Goal: Information Seeking & Learning: Learn about a topic

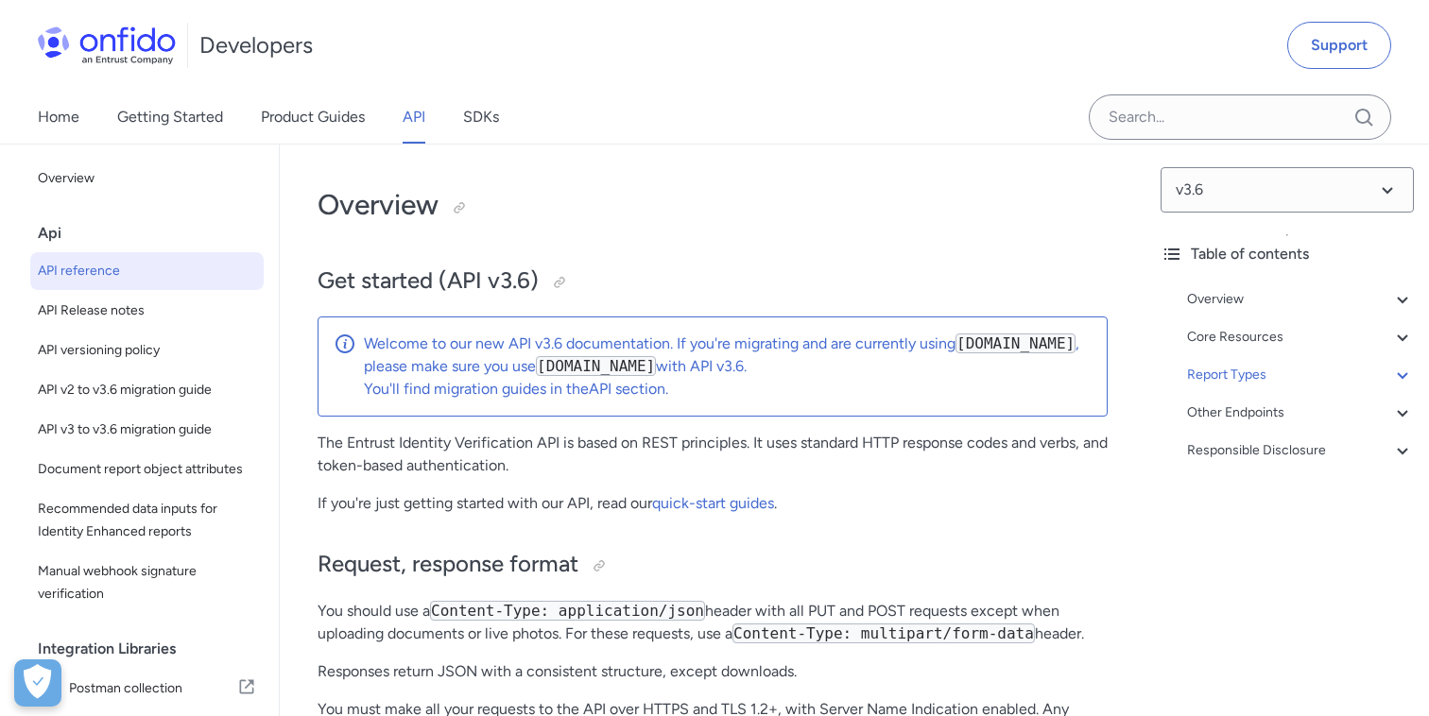
select select "http"
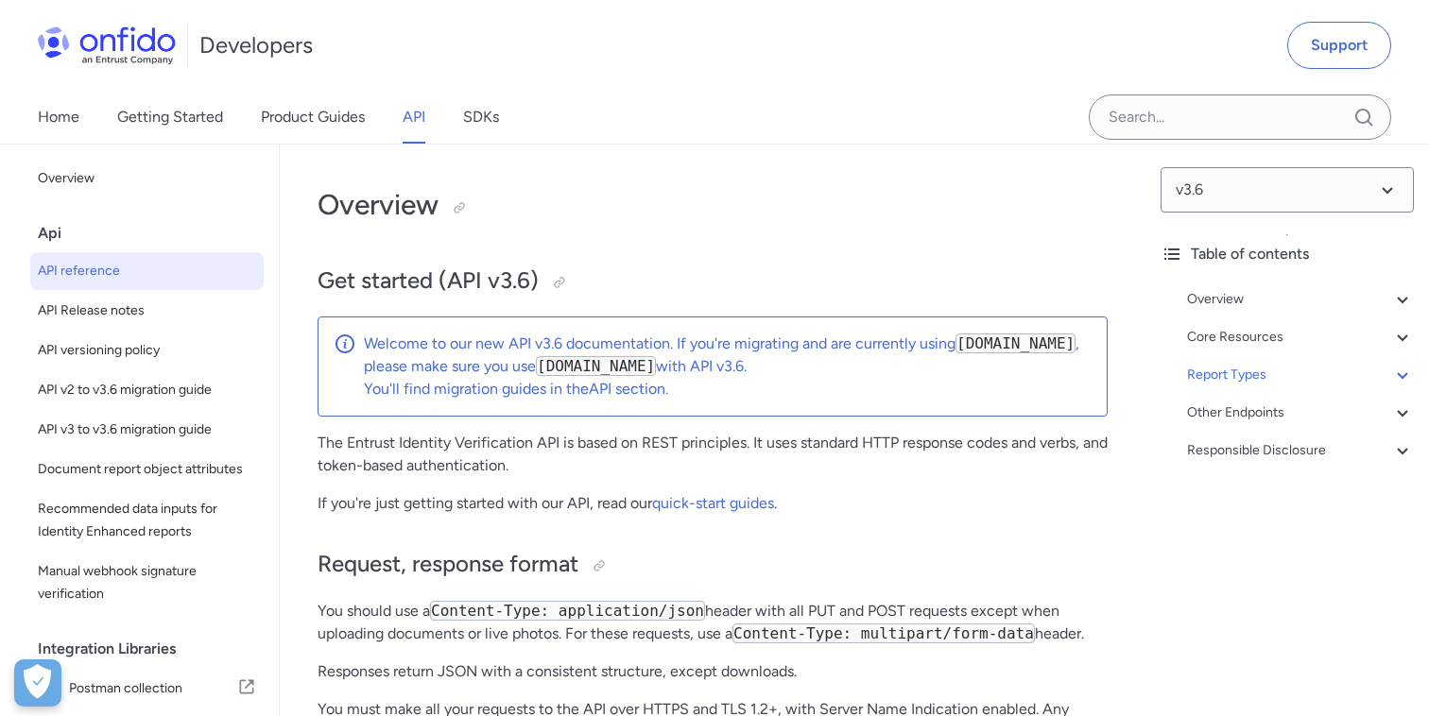
select select "http"
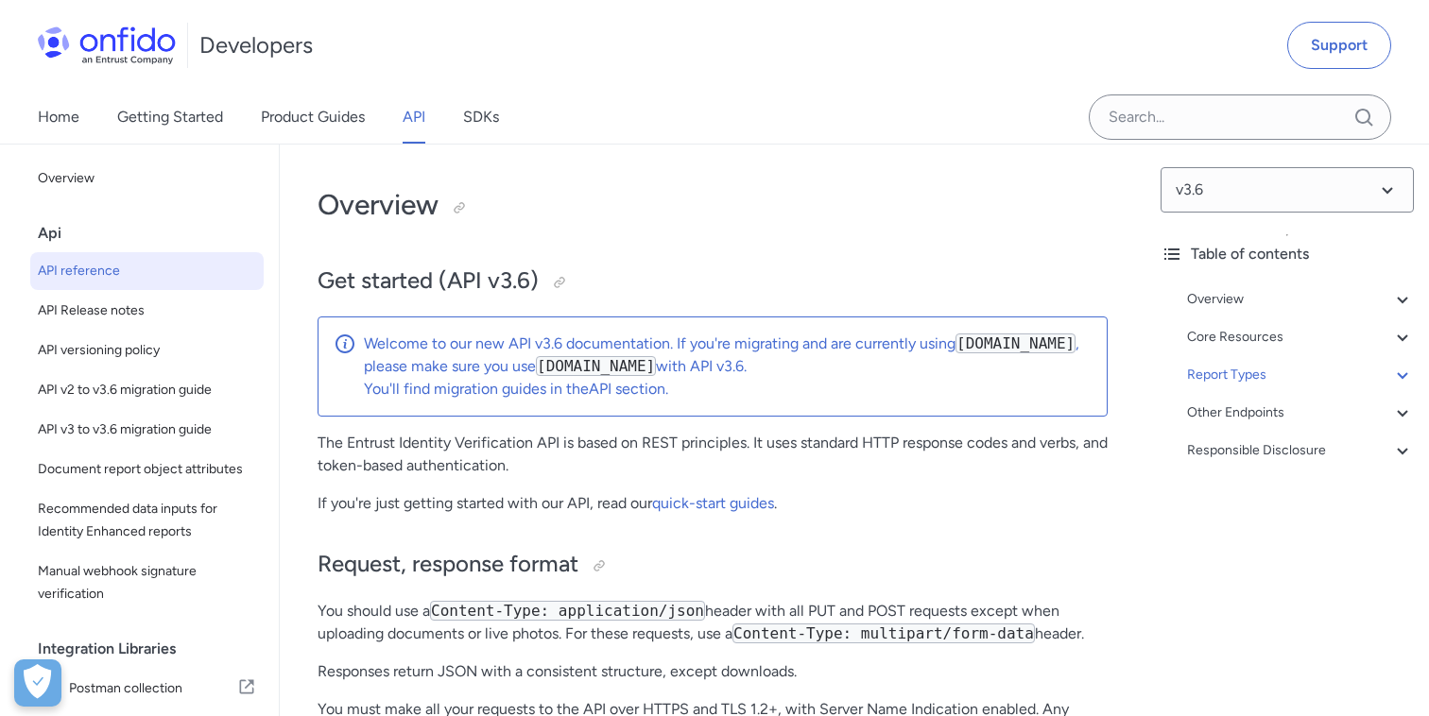
select select "http"
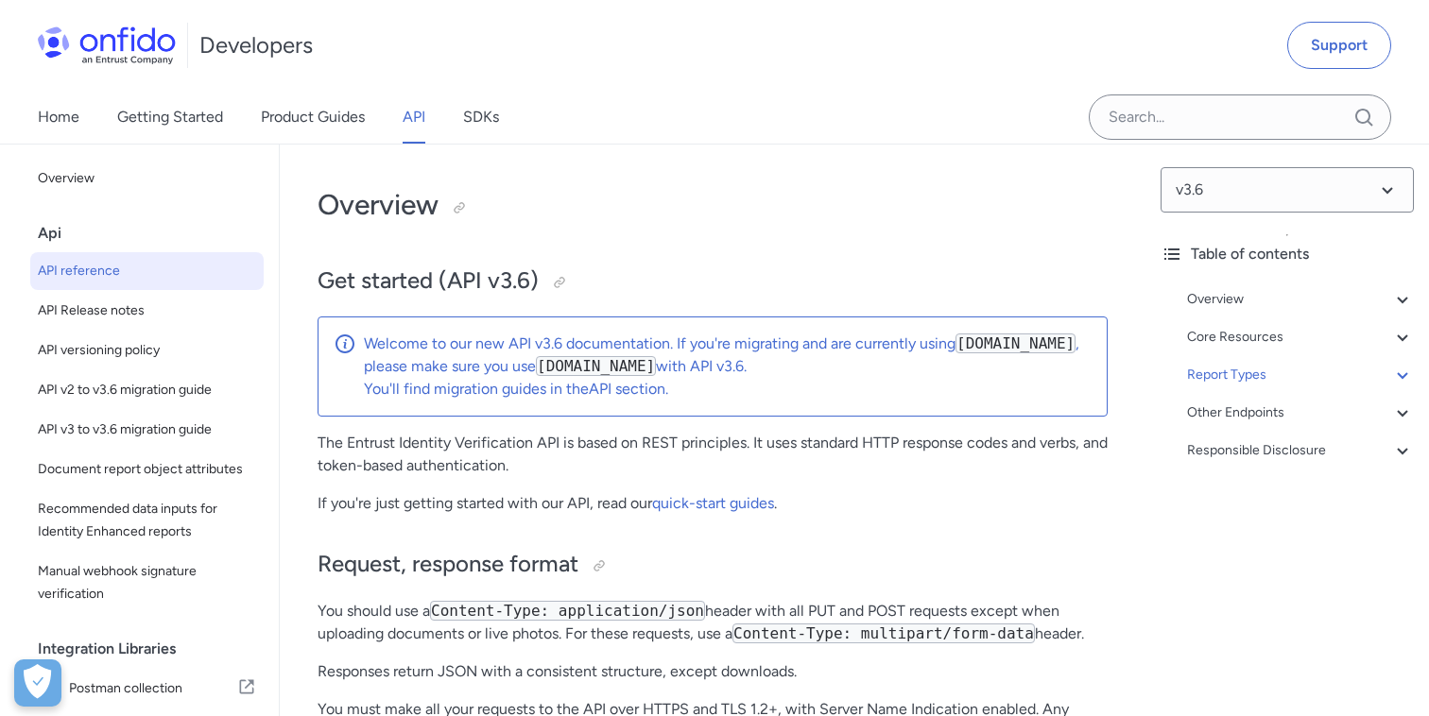
select select "http"
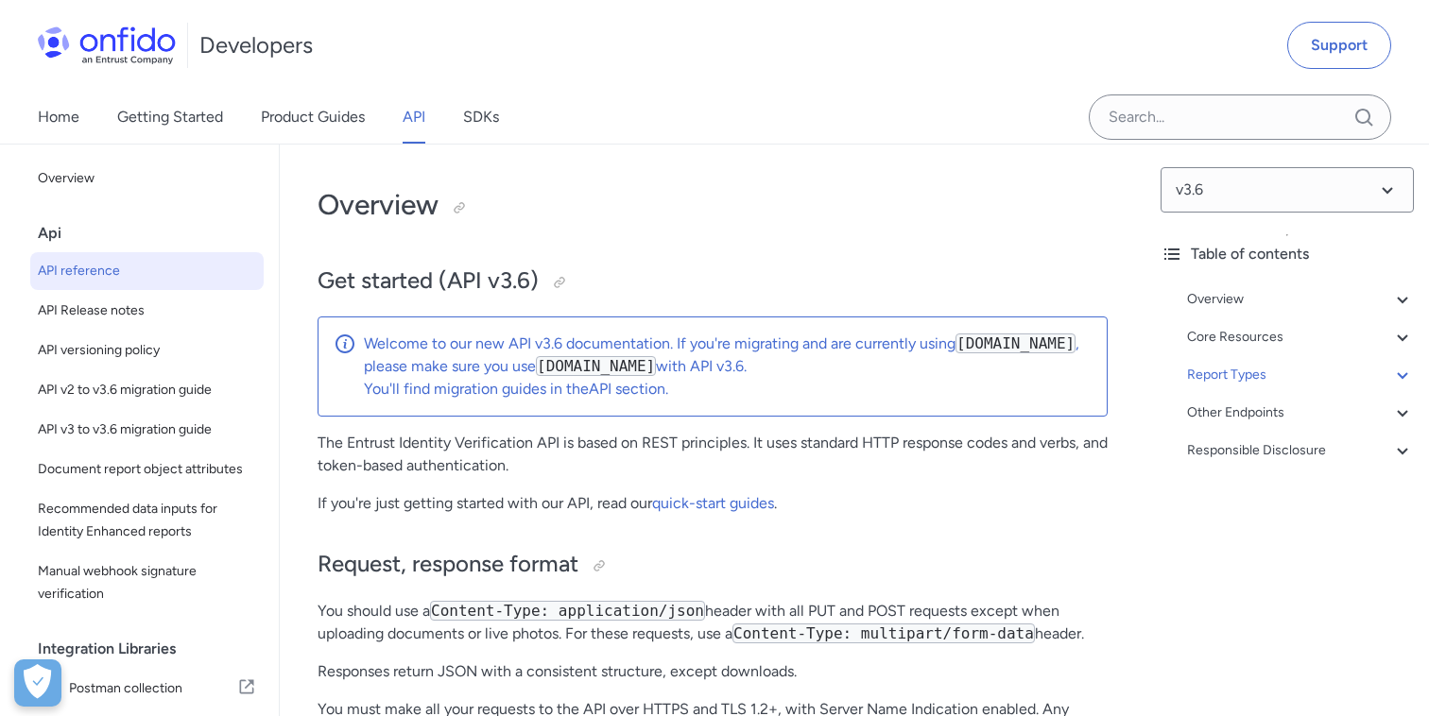
select select "http"
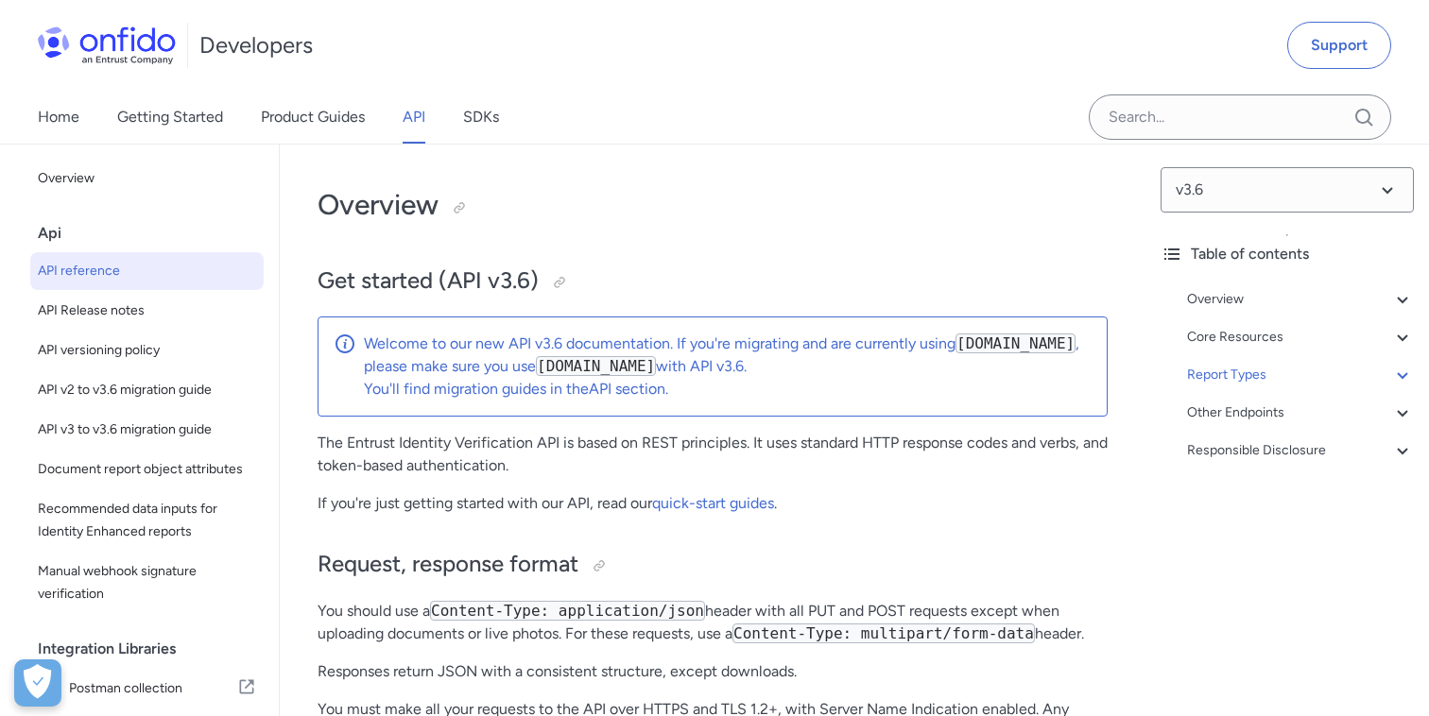
select select "http"
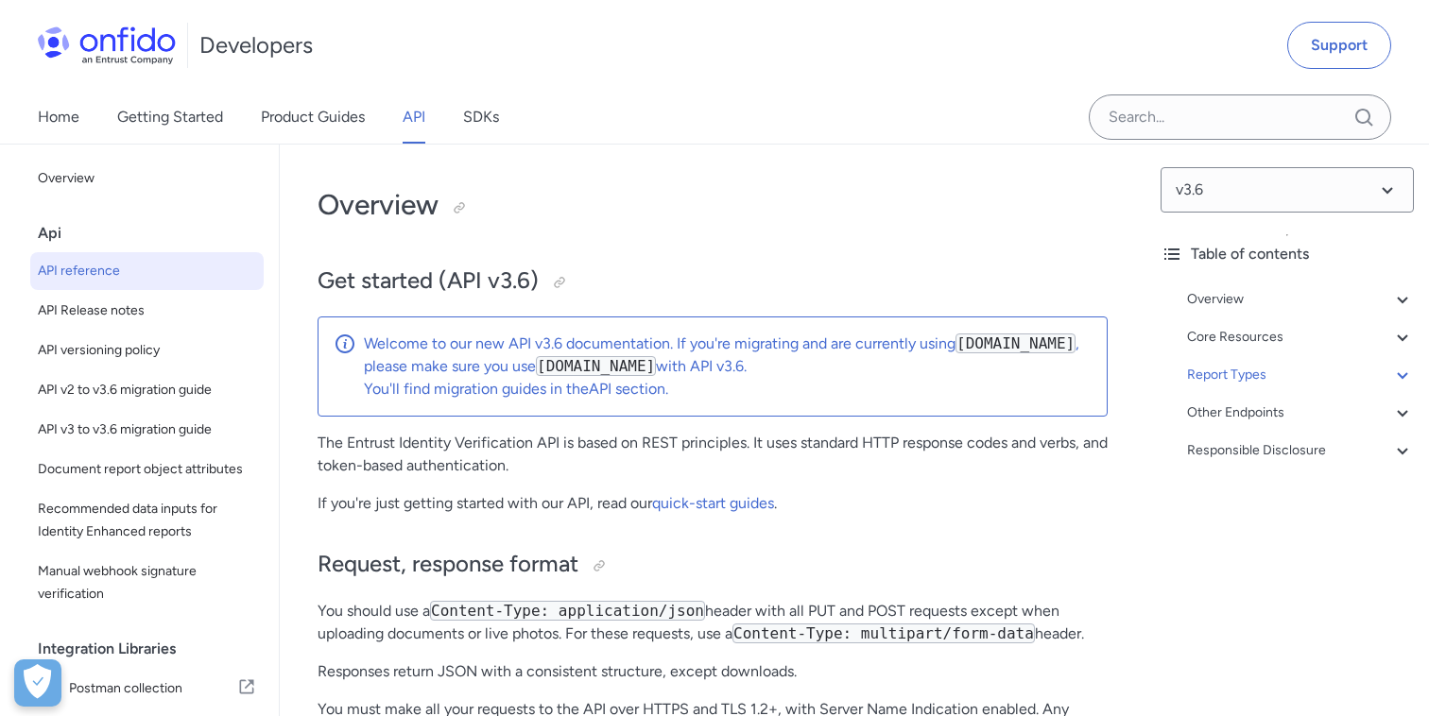
select select "http"
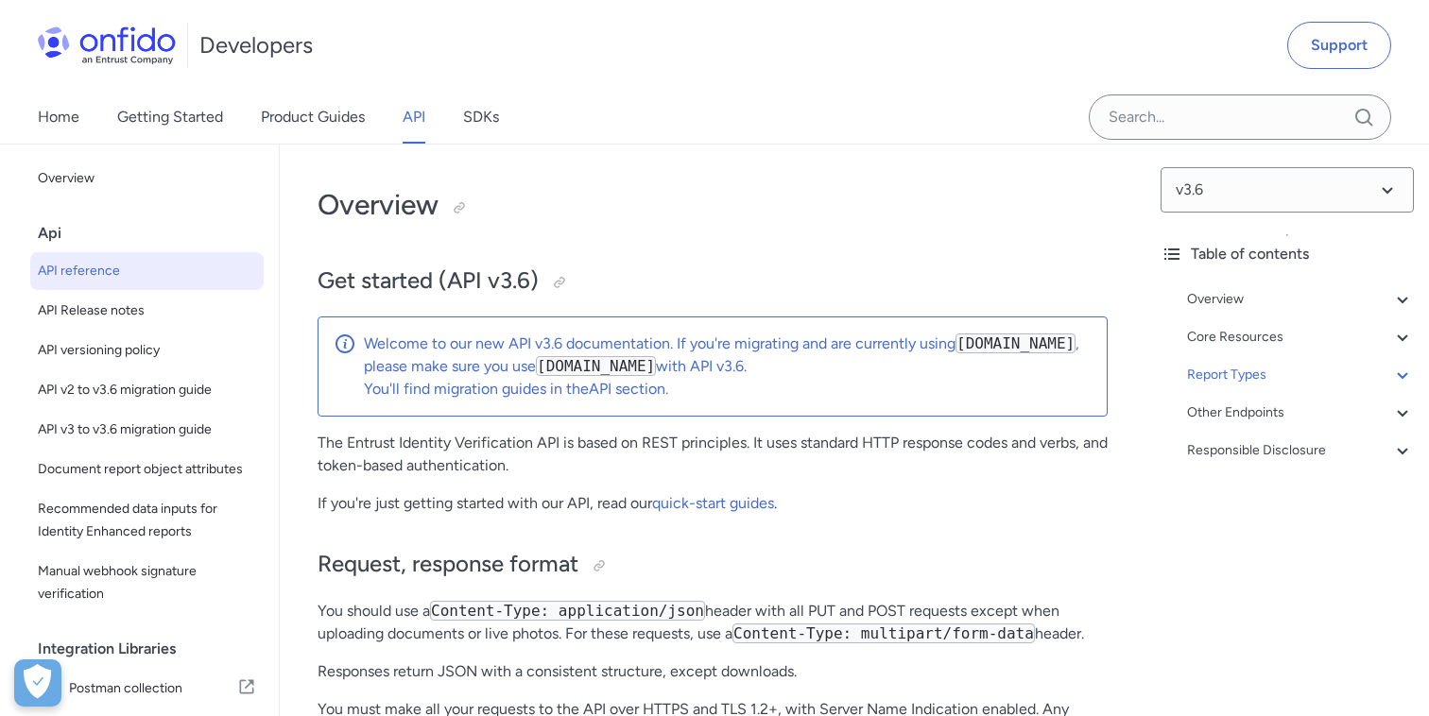
select select "http"
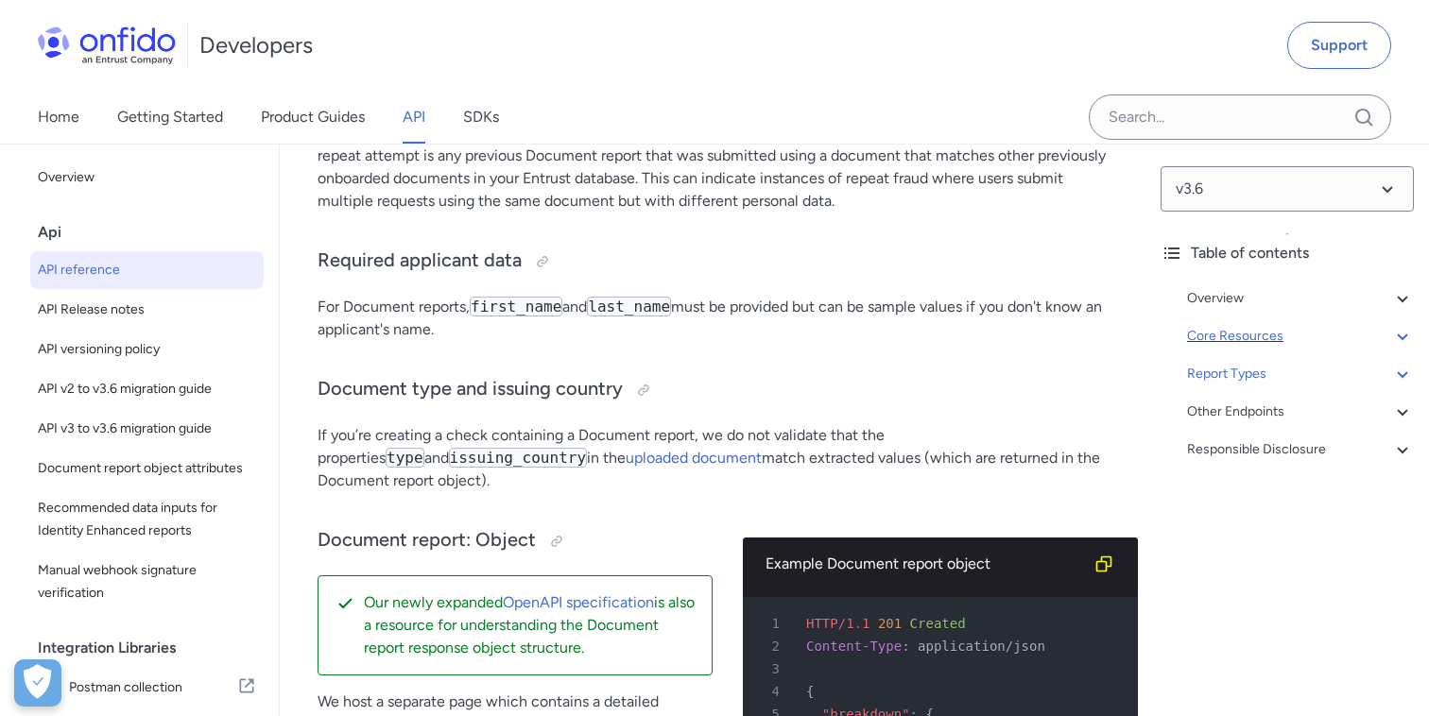
click at [1390, 329] on div "Core Resources" at bounding box center [1300, 336] width 227 height 23
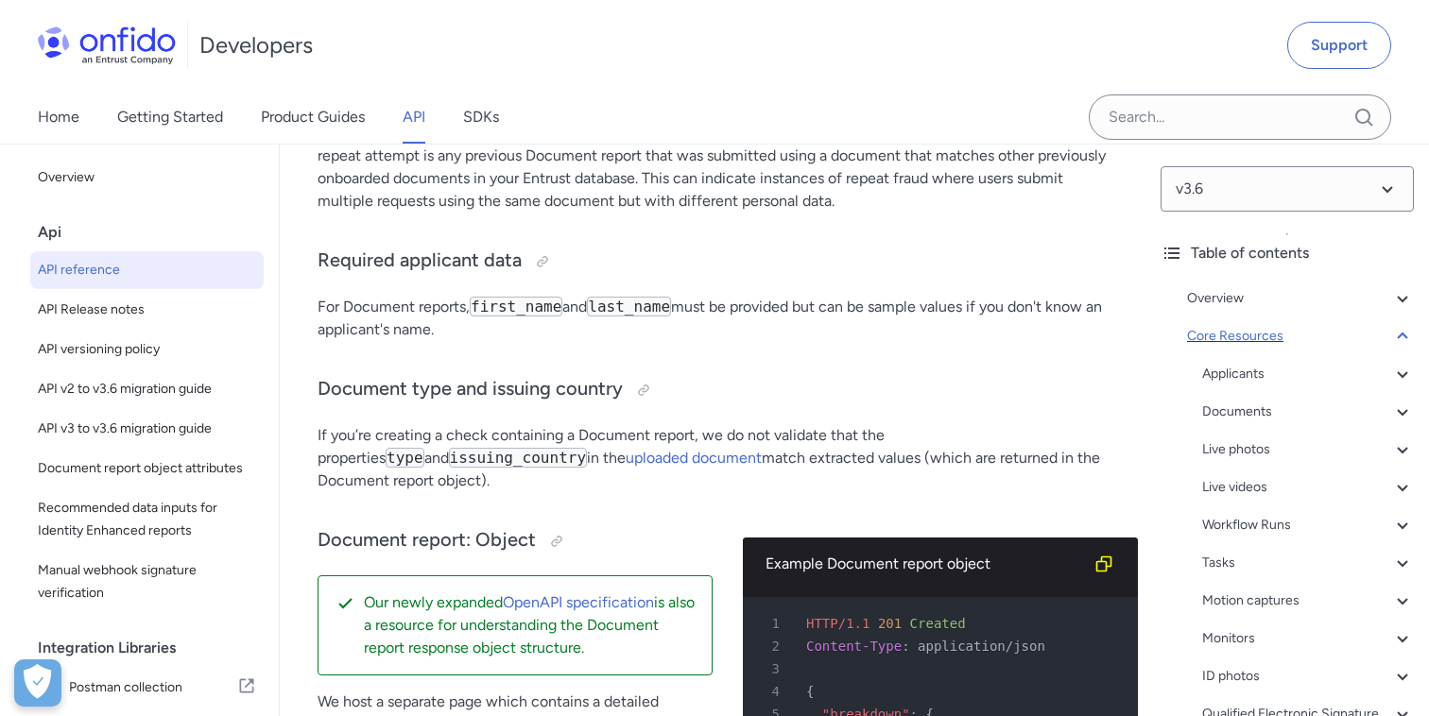
scroll to position [20874, 0]
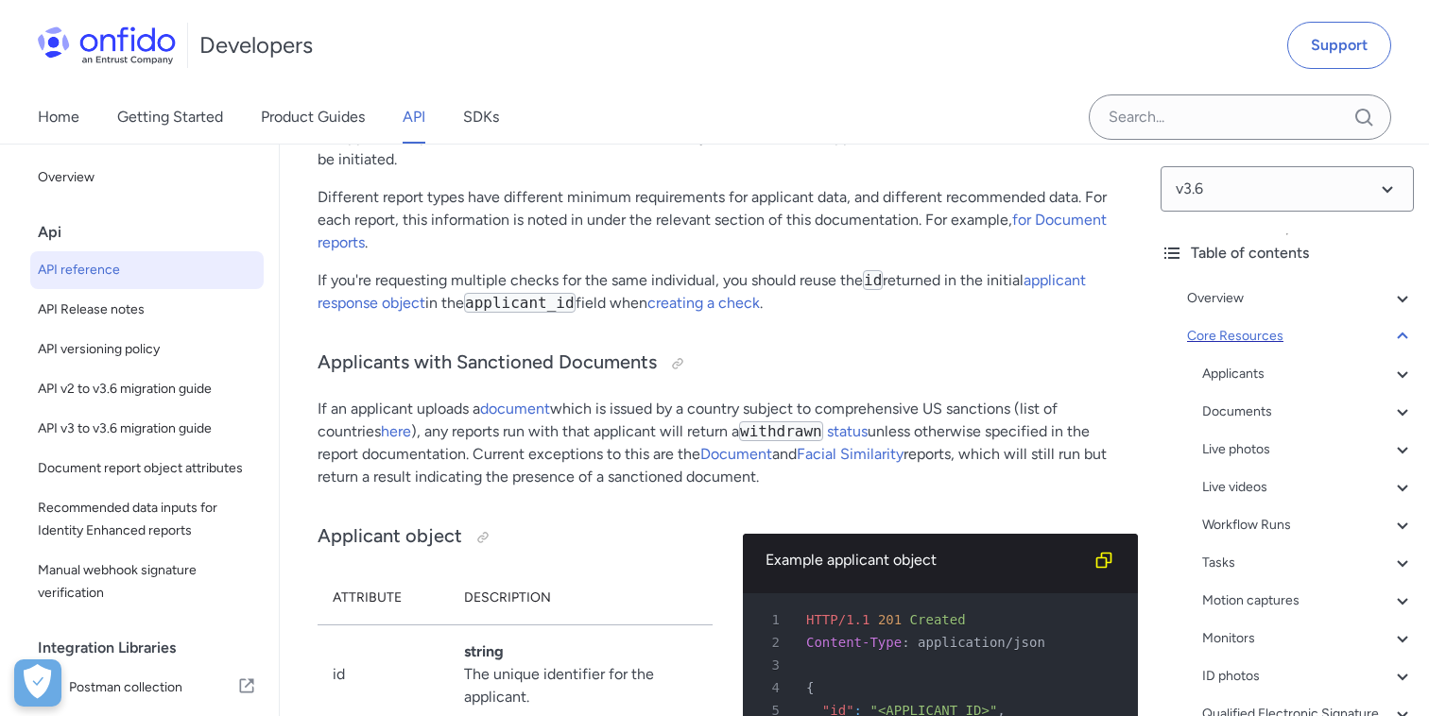
click at [1401, 335] on icon at bounding box center [1402, 336] width 23 height 23
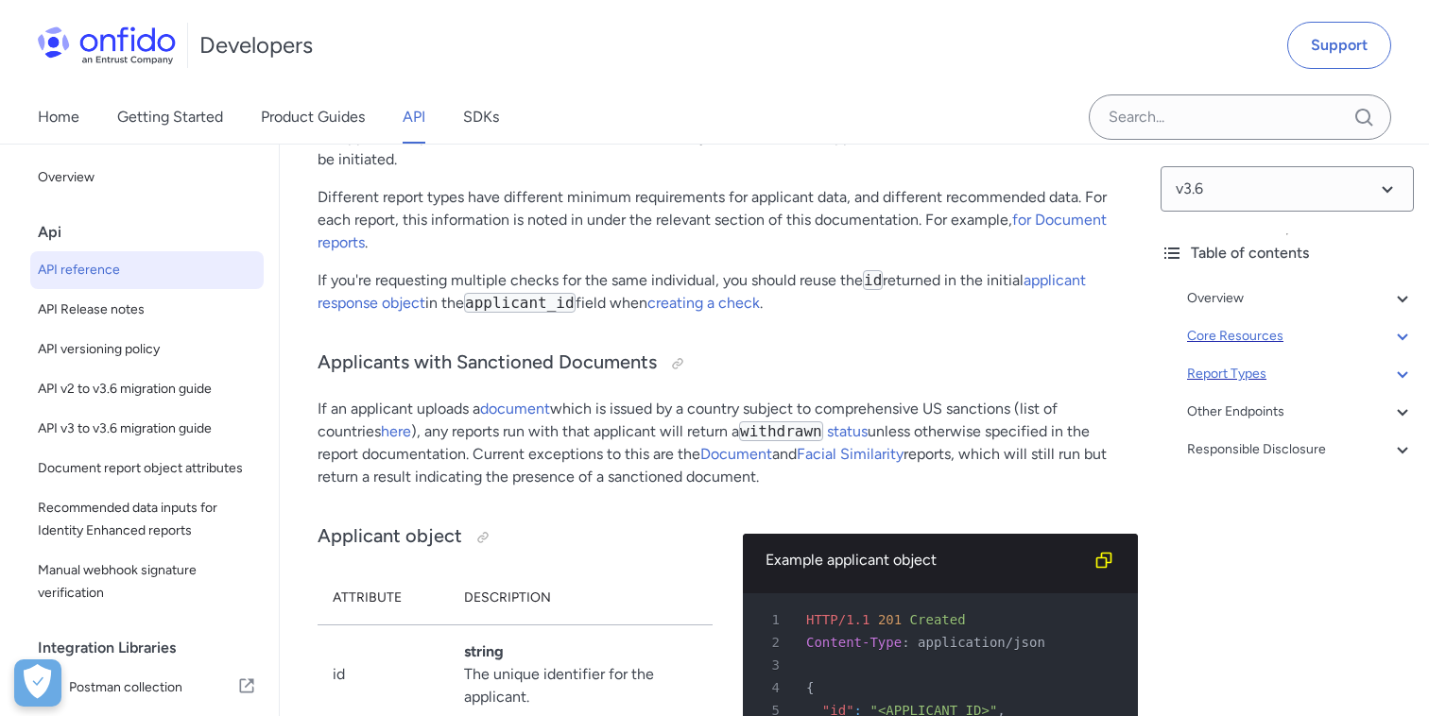
click at [1298, 365] on div "Report Types" at bounding box center [1300, 374] width 227 height 23
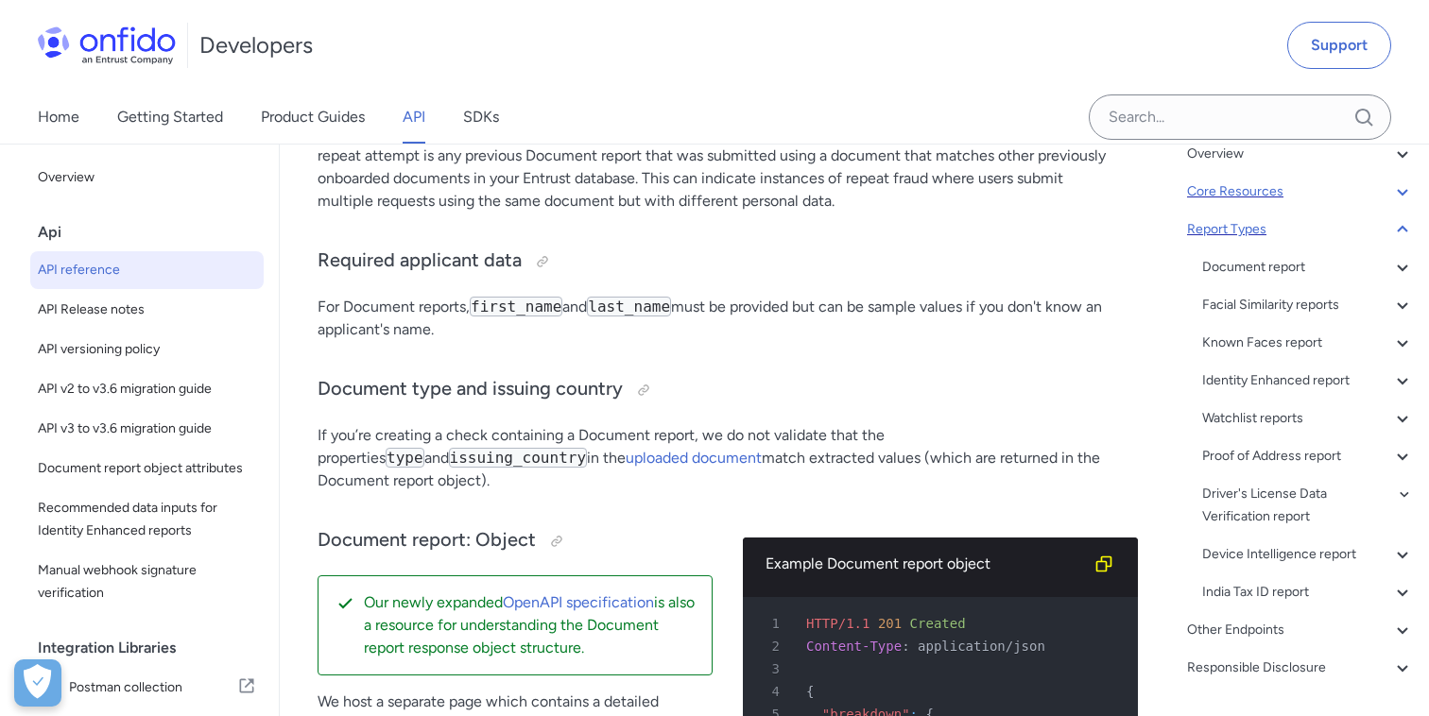
scroll to position [158, 0]
